Goal: Check status: Check status

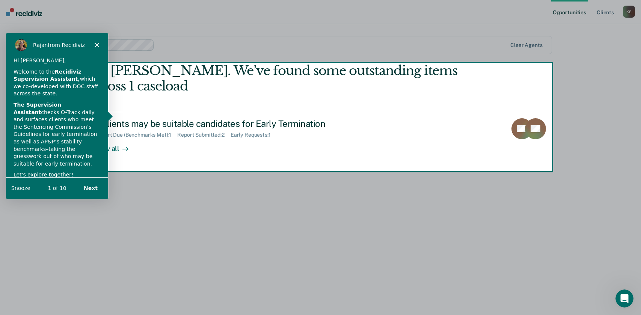
click at [88, 188] on button "Next" at bounding box center [90, 187] width 29 height 15
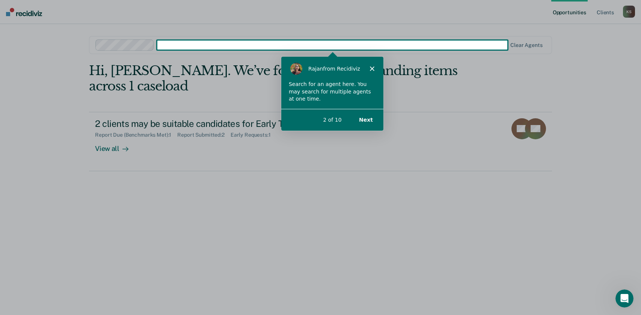
click at [366, 118] on button "Next" at bounding box center [365, 119] width 29 height 15
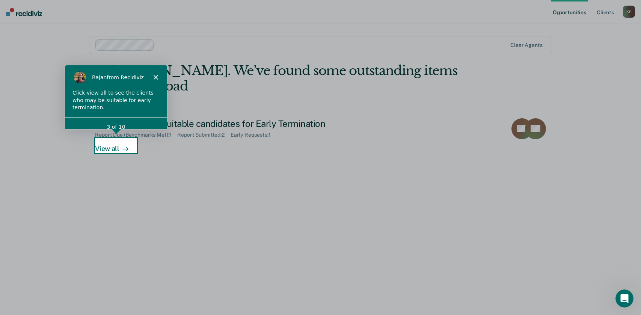
click at [114, 144] on div "View all" at bounding box center [116, 145] width 42 height 15
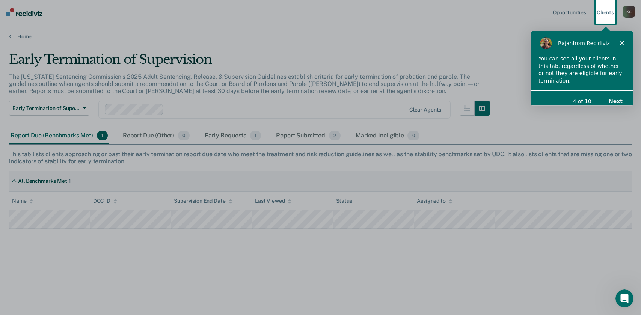
click at [269, 220] on div "Product tour overlay" at bounding box center [320, 157] width 641 height 315
drag, startPoint x: 359, startPoint y: 218, endPoint x: 409, endPoint y: 216, distance: 50.4
click at [359, 218] on div "Product tour overlay" at bounding box center [320, 157] width 641 height 315
click at [624, 41] on div "[PERSON_NAME] from Recidiviz" at bounding box center [582, 42] width 102 height 24
click at [621, 40] on div "[PERSON_NAME] from Recidiviz" at bounding box center [582, 42] width 102 height 24
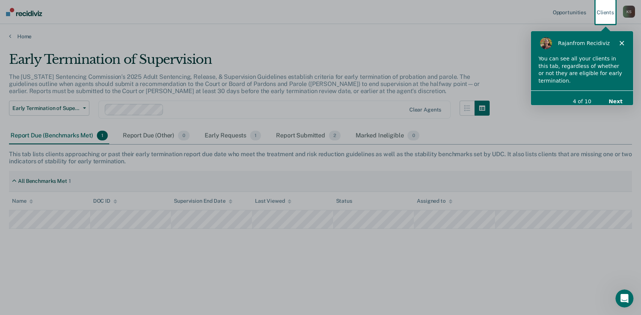
click at [618, 93] on button "Next" at bounding box center [615, 100] width 29 height 15
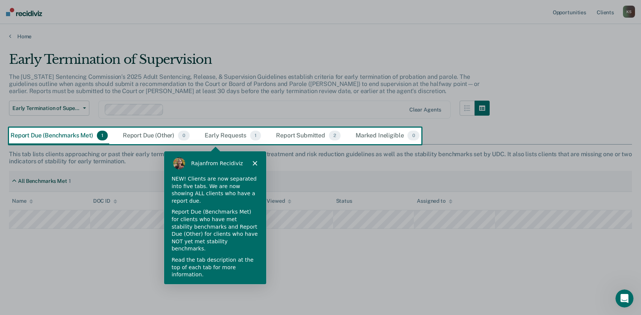
click at [247, 287] on button "Next" at bounding box center [248, 294] width 29 height 15
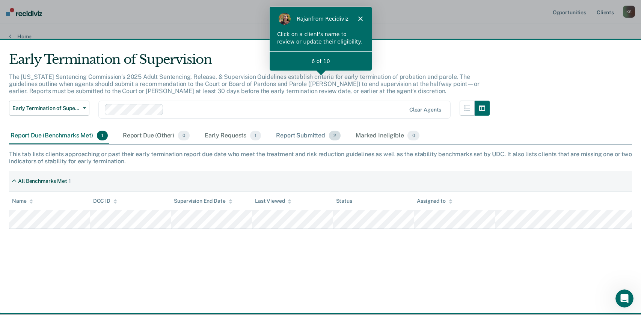
click at [333, 136] on span "2" at bounding box center [335, 136] width 12 height 10
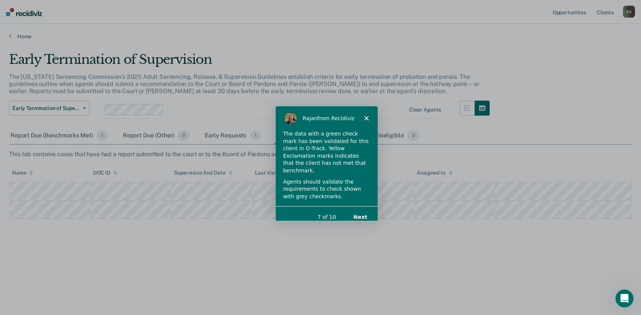
click at [367, 116] on icon "Close" at bounding box center [366, 118] width 5 height 5
